Goal: Information Seeking & Learning: Learn about a topic

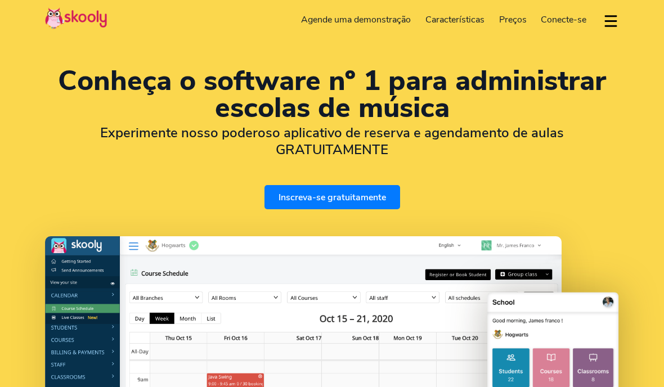
select select "pt"
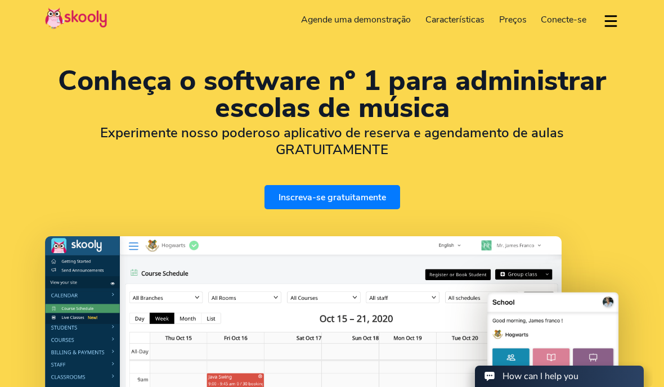
select select "351"
select select "[GEOGRAPHIC_DATA]"
select select "Europe/[GEOGRAPHIC_DATA]"
click at [516, 24] on span "Preços" at bounding box center [513, 20] width 28 height 12
click at [514, 20] on span "Preços" at bounding box center [513, 20] width 28 height 12
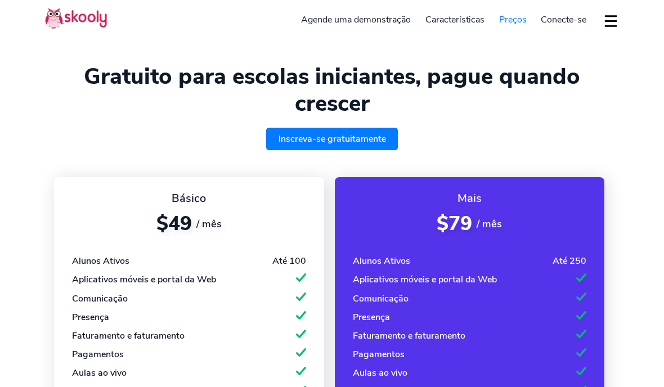
select select "pt"
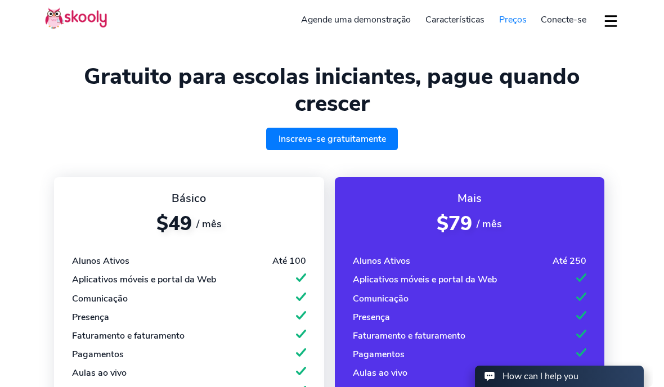
select select "351"
select select "[GEOGRAPHIC_DATA]"
select select "Europe/[GEOGRAPHIC_DATA]"
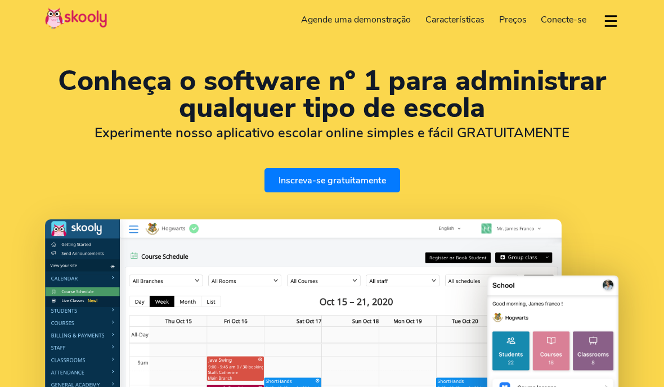
select select "pt"
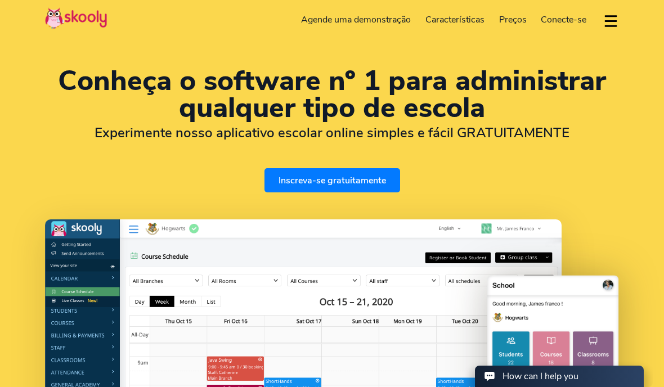
select select "351"
select select "[GEOGRAPHIC_DATA]"
select select "Europe/[GEOGRAPHIC_DATA]"
click at [521, 17] on span "Preços" at bounding box center [513, 20] width 28 height 12
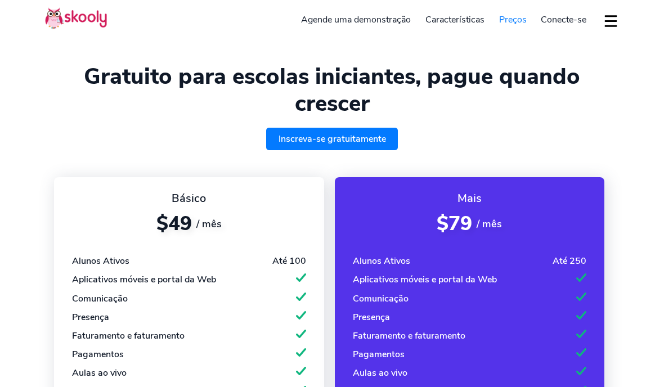
select select "pt"
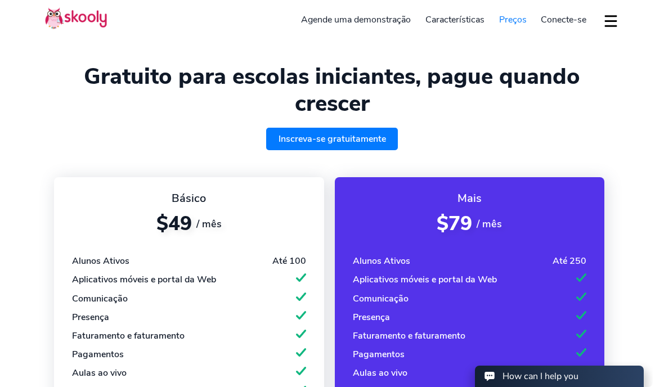
select select "351"
select select "[GEOGRAPHIC_DATA]"
select select "Europe/[GEOGRAPHIC_DATA]"
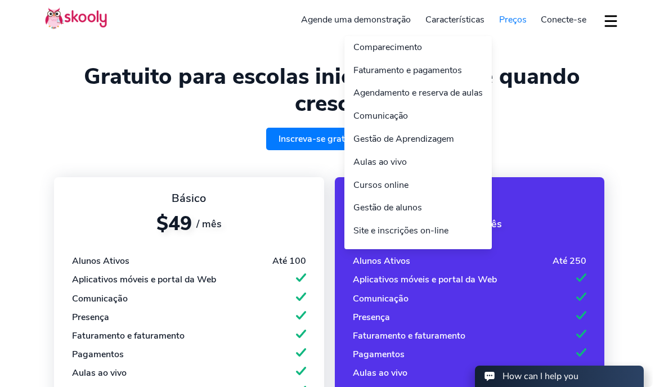
click at [462, 19] on link "Características" at bounding box center [455, 20] width 74 height 18
click at [461, 26] on link "Características" at bounding box center [455, 20] width 74 height 18
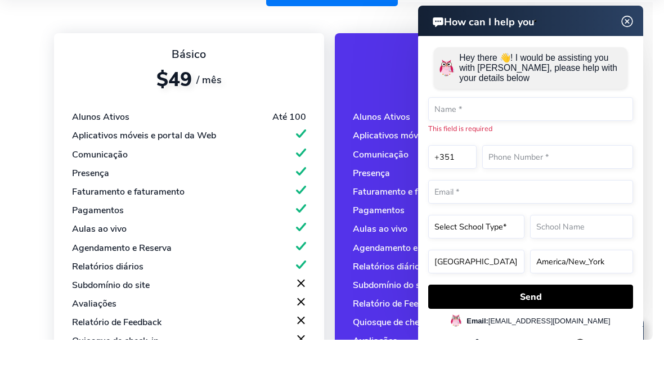
scroll to position [144, 0]
